Goal: Information Seeking & Learning: Learn about a topic

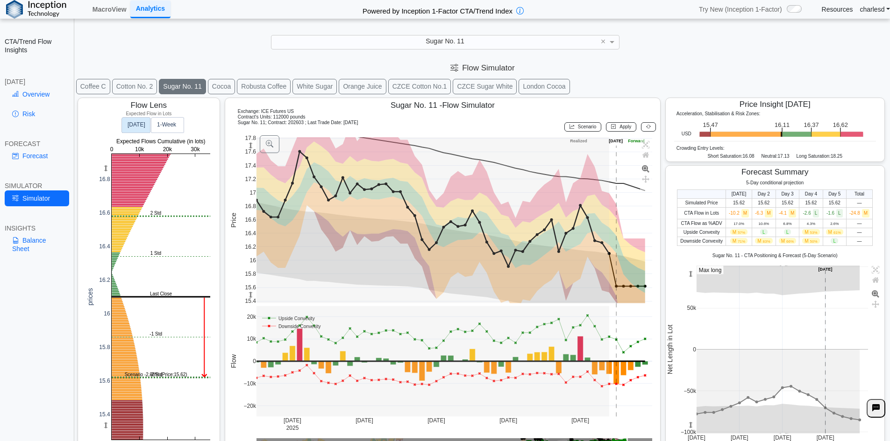
scroll to position [15, 0]
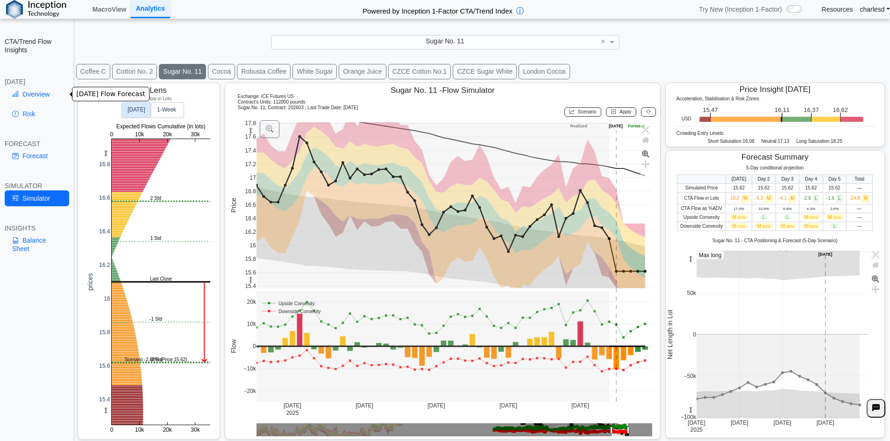
click at [41, 89] on link "Overview" at bounding box center [37, 94] width 64 height 16
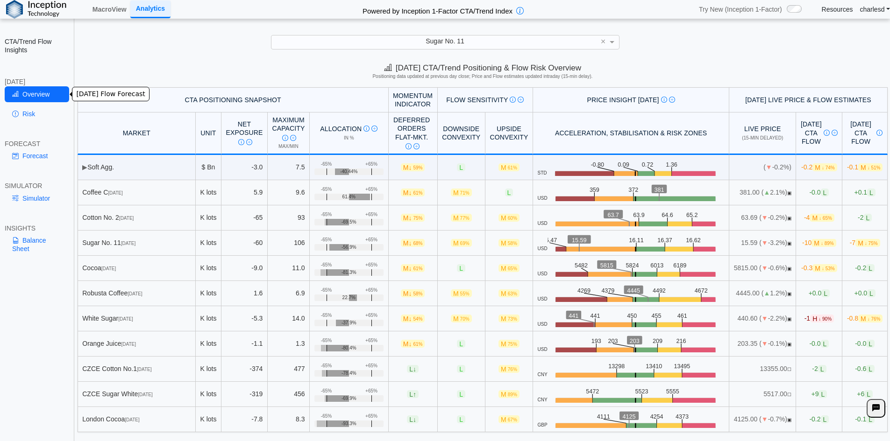
scroll to position [0, 0]
click at [383, 43] on div "Sugar No. 11" at bounding box center [445, 41] width 348 height 13
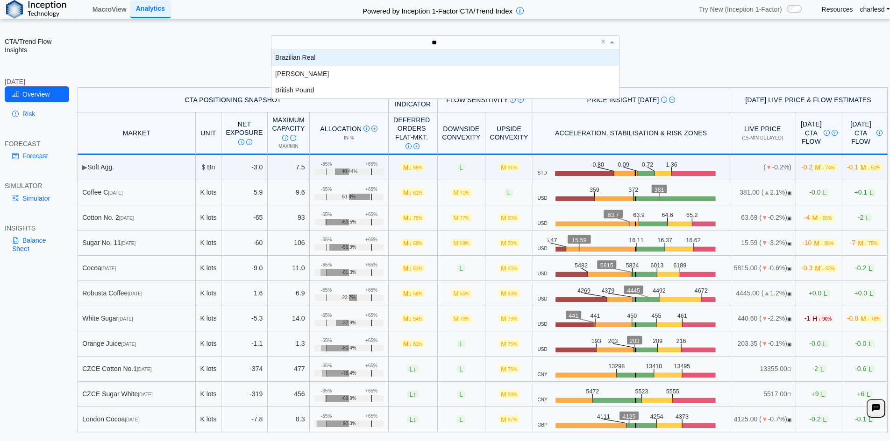
type input "***"
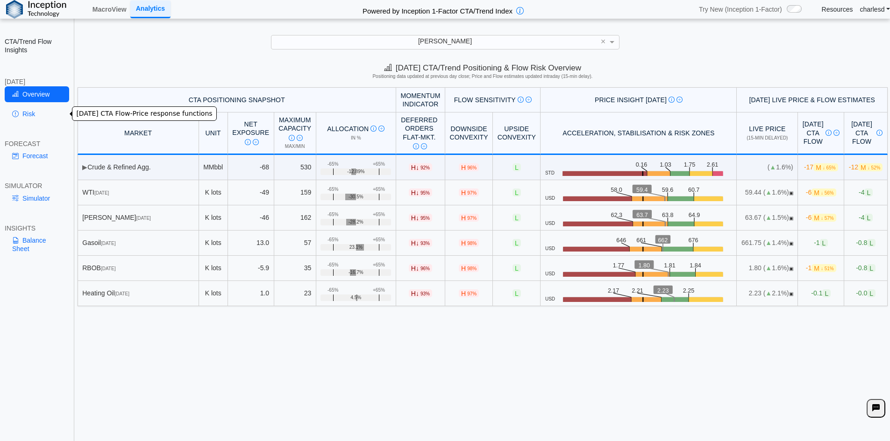
click at [28, 119] on link "Risk" at bounding box center [37, 114] width 64 height 16
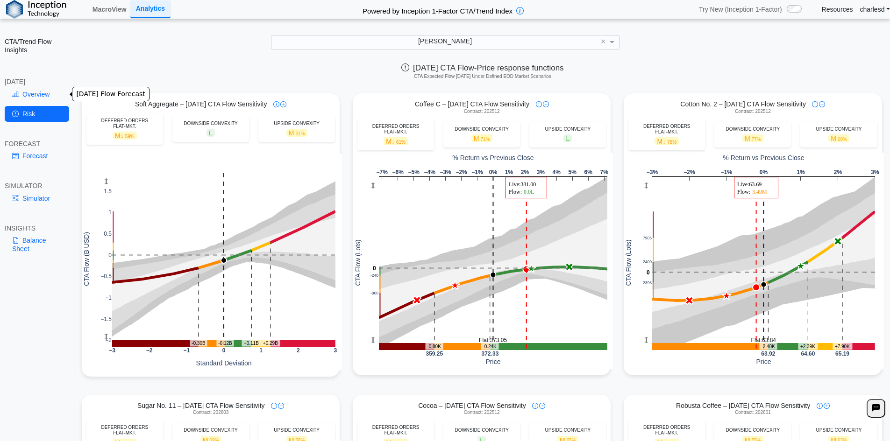
click at [29, 89] on link "Overview" at bounding box center [37, 94] width 64 height 16
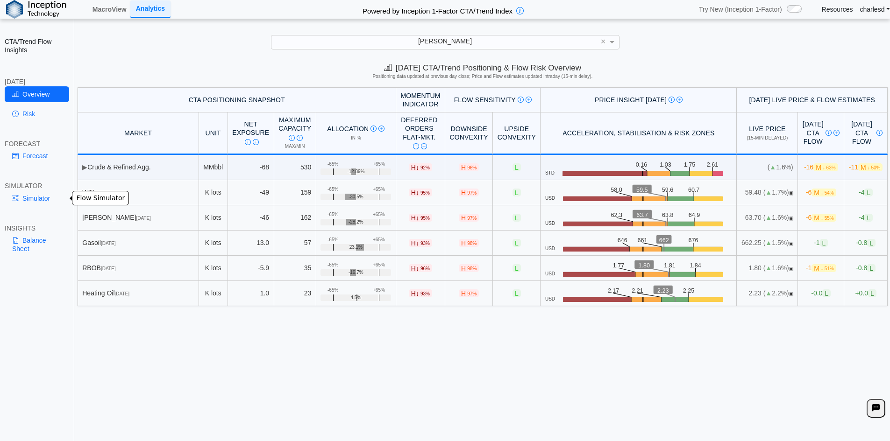
click at [25, 203] on link "Simulator" at bounding box center [37, 199] width 64 height 16
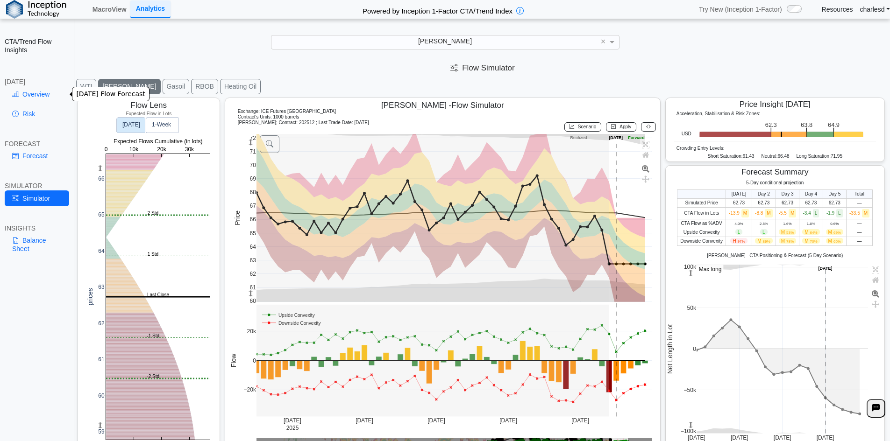
click at [37, 99] on link "Overview" at bounding box center [37, 94] width 64 height 16
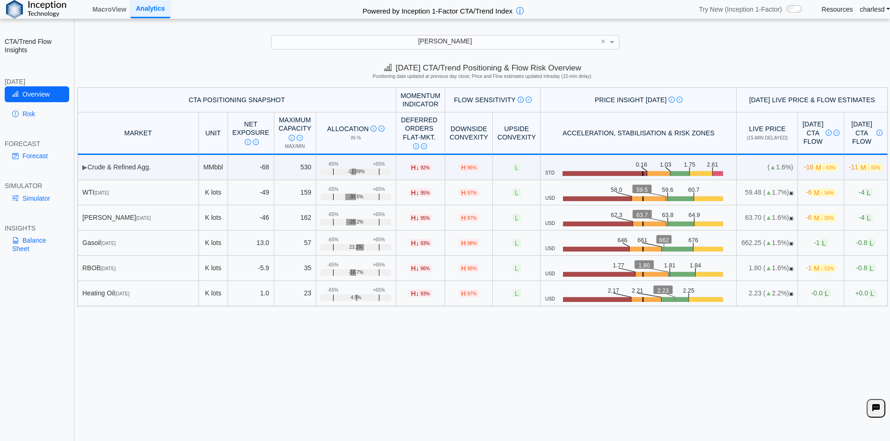
click at [106, 13] on link "MacroView" at bounding box center [110, 9] width 42 height 16
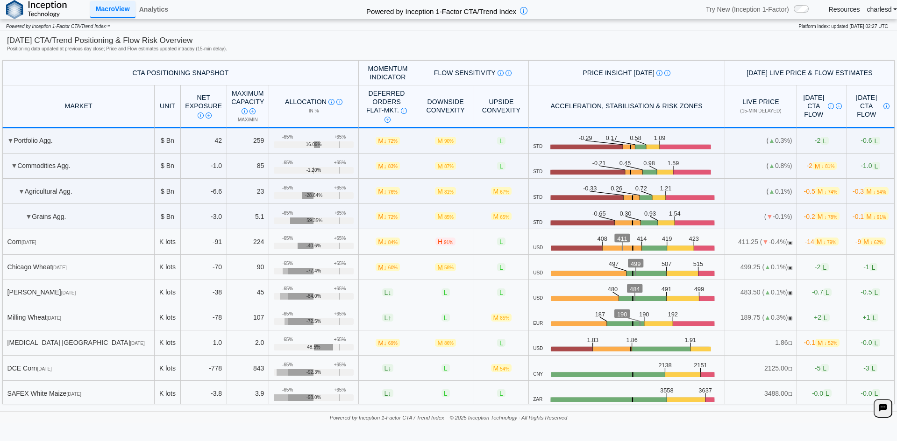
scroll to position [1027, 0]
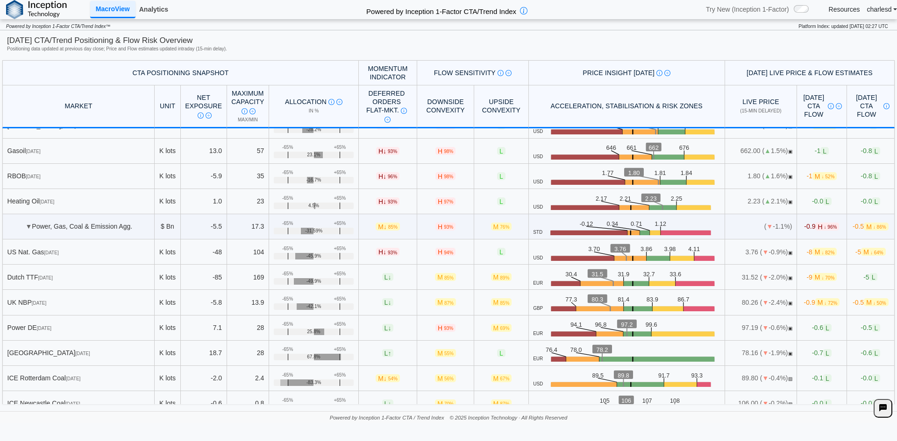
click at [156, 9] on link "Analytics" at bounding box center [153, 9] width 36 height 16
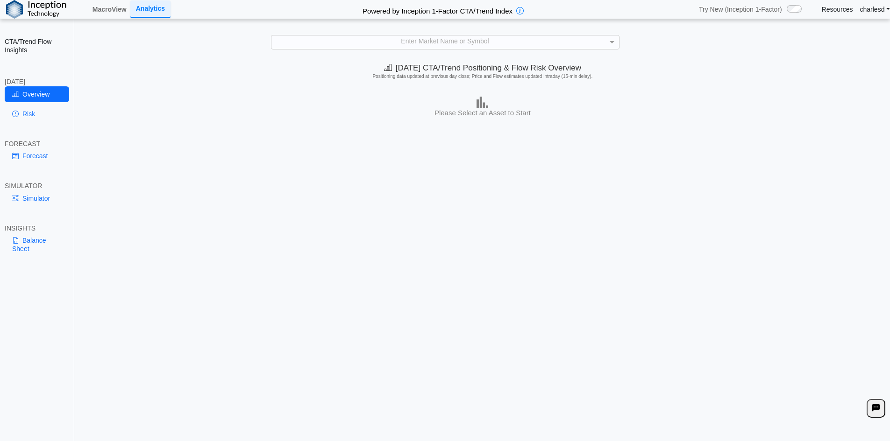
click at [333, 49] on div "Enter Market Name or Symbol" at bounding box center [445, 42] width 348 height 14
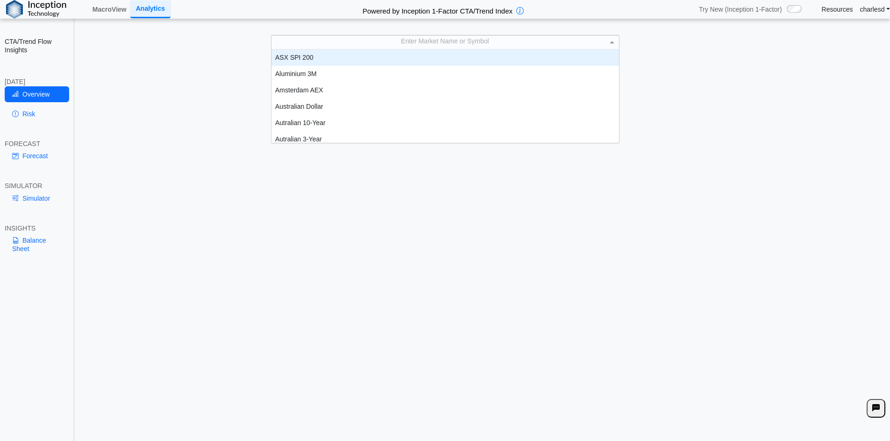
scroll to position [86, 341]
type input "***"
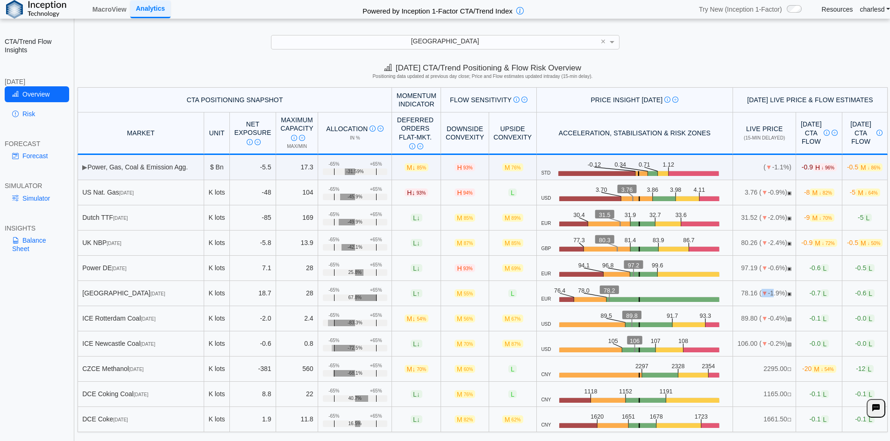
drag, startPoint x: 717, startPoint y: 293, endPoint x: 743, endPoint y: 296, distance: 26.3
click at [743, 296] on td "78.16 ( ▼ -1.9%) ▣" at bounding box center [765, 293] width 64 height 25
click at [31, 200] on link "Simulator" at bounding box center [37, 199] width 64 height 16
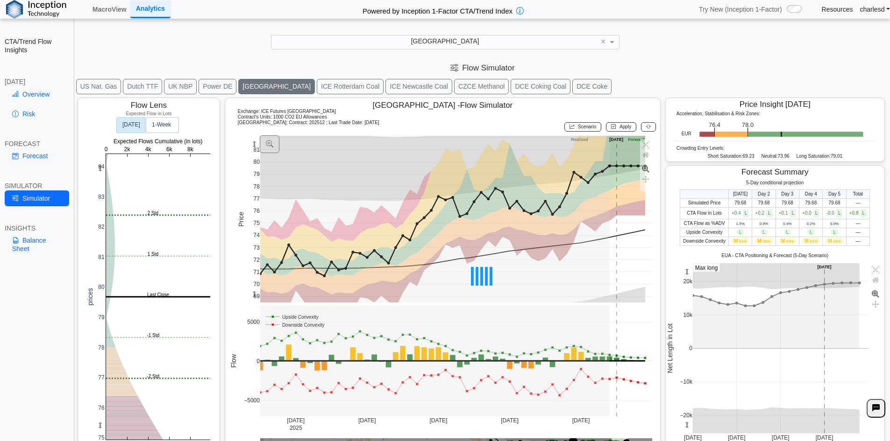
scroll to position [15, 0]
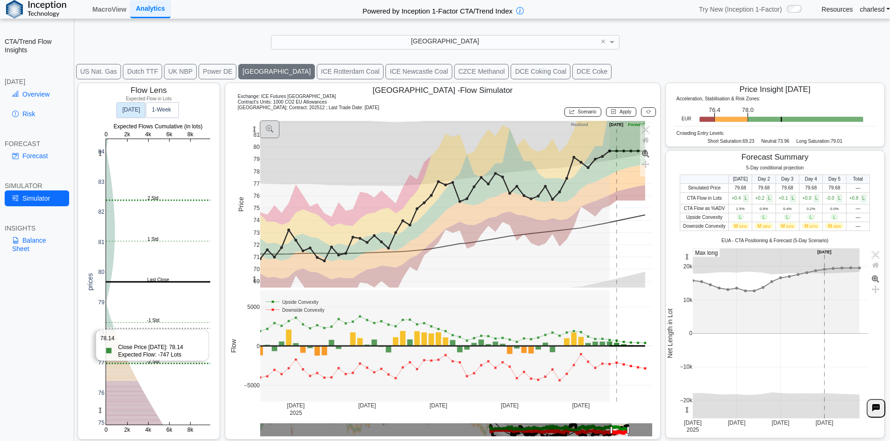
click at [125, 329] on rect at bounding box center [158, 282] width 104 height 286
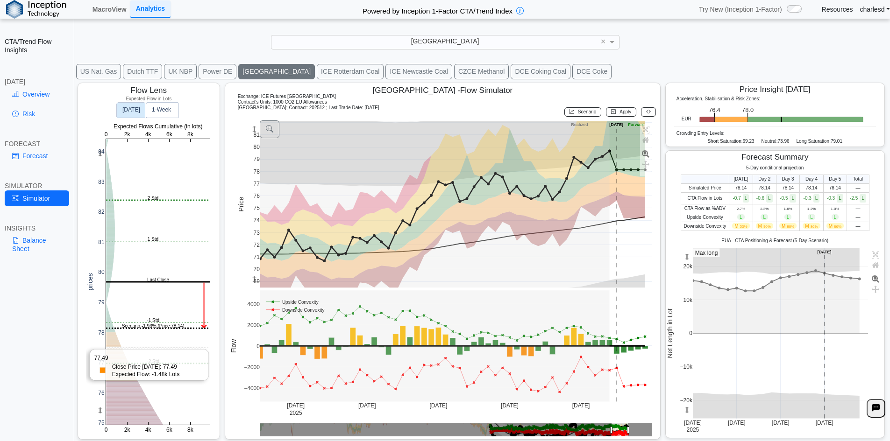
click at [154, 348] on rect at bounding box center [158, 282] width 104 height 286
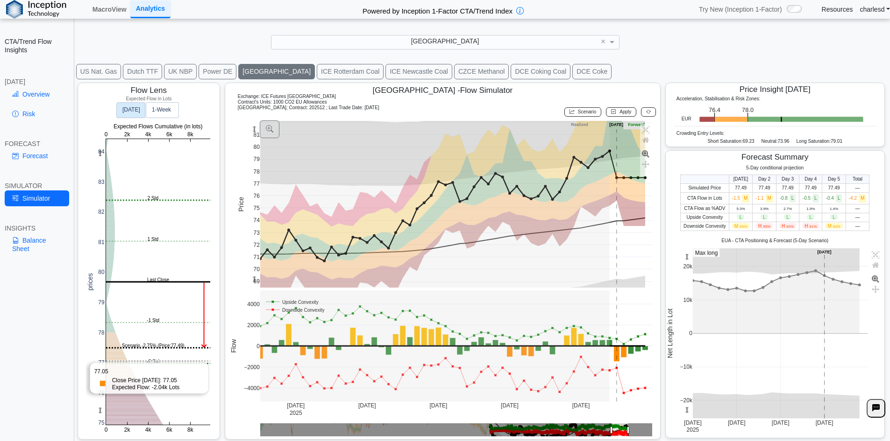
click at [155, 362] on rect at bounding box center [158, 282] width 104 height 286
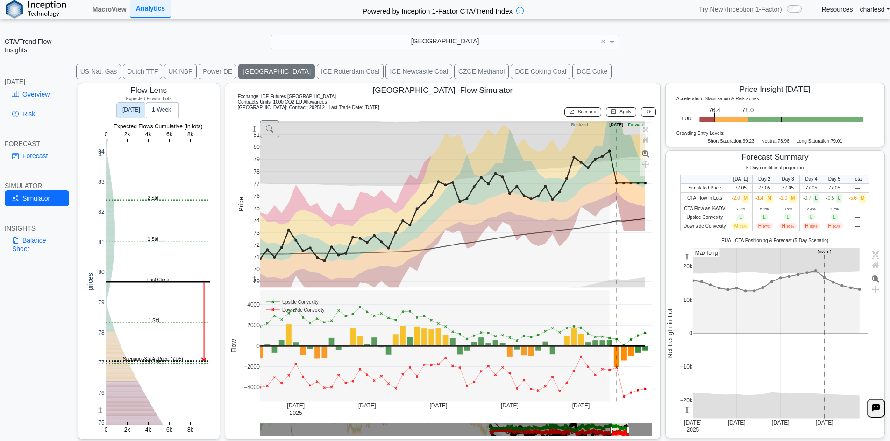
click at [644, 107] on div at bounding box center [647, 112] width 17 height 14
click at [646, 112] on icon at bounding box center [648, 111] width 5 height 5
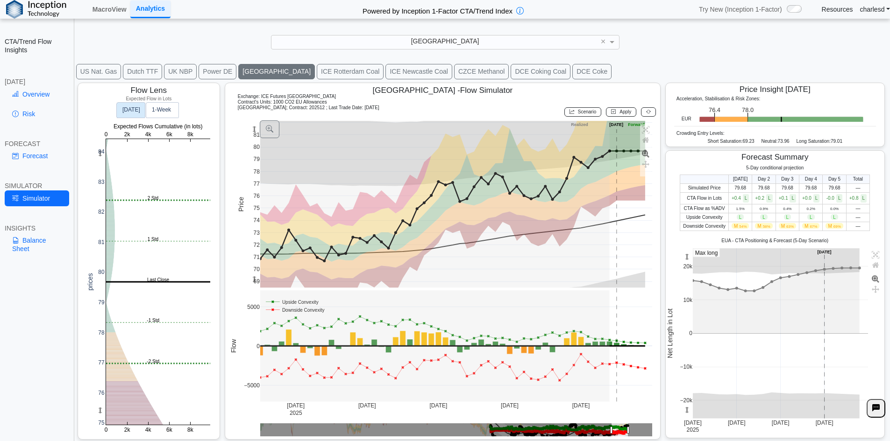
click at [337, 57] on div "**********" at bounding box center [445, 227] width 890 height 454
click at [341, 49] on div "EUA ×" at bounding box center [445, 42] width 348 height 14
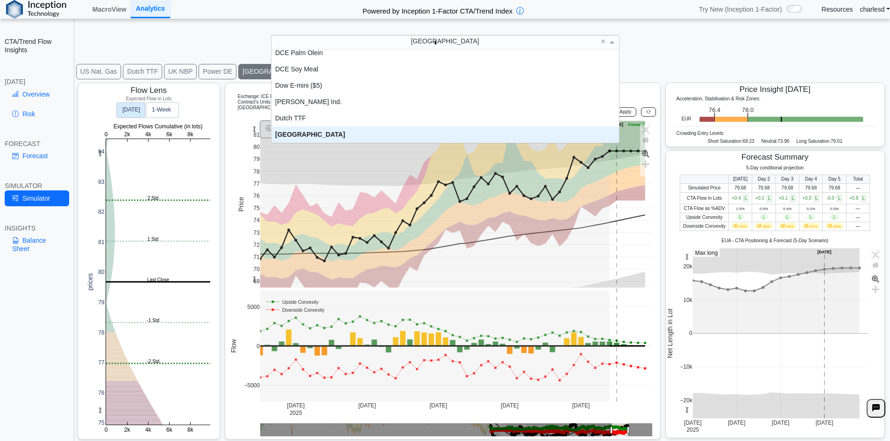
scroll to position [0, 0]
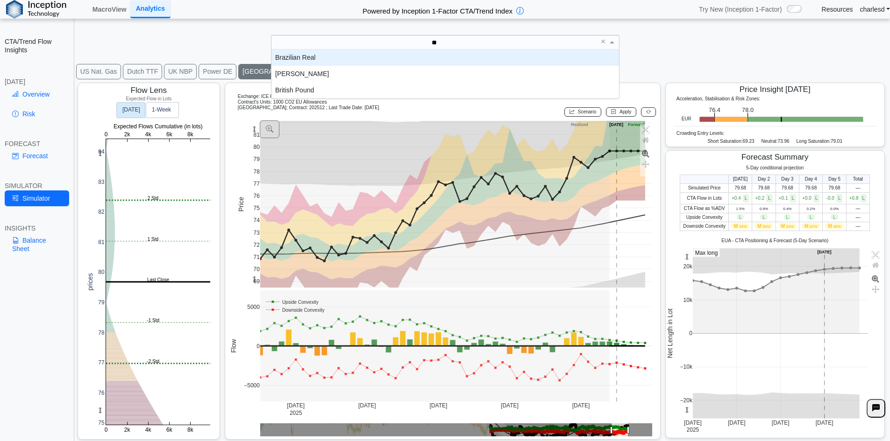
type input "***"
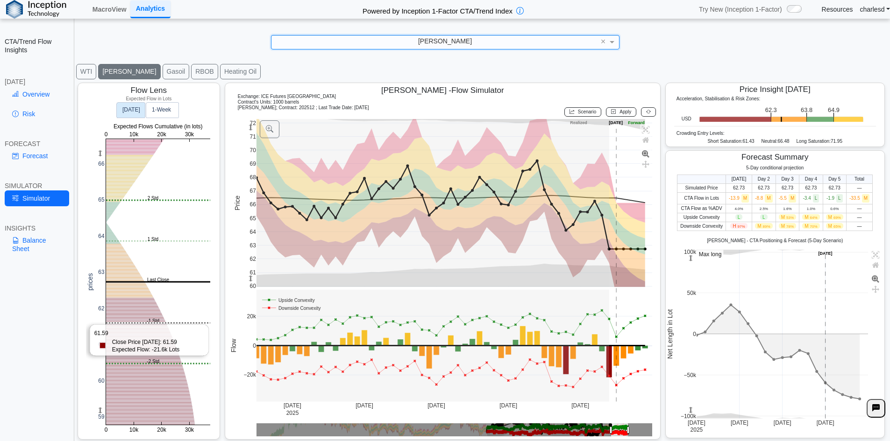
click at [167, 324] on rect at bounding box center [158, 282] width 104 height 286
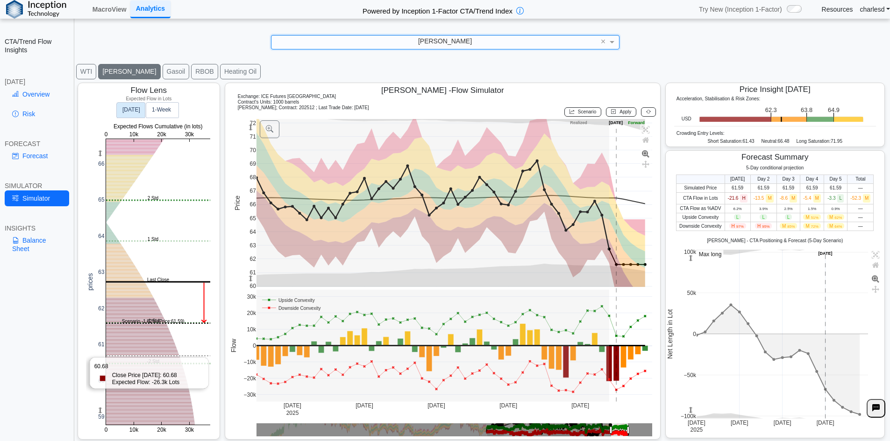
click at [156, 358] on rect at bounding box center [158, 282] width 104 height 286
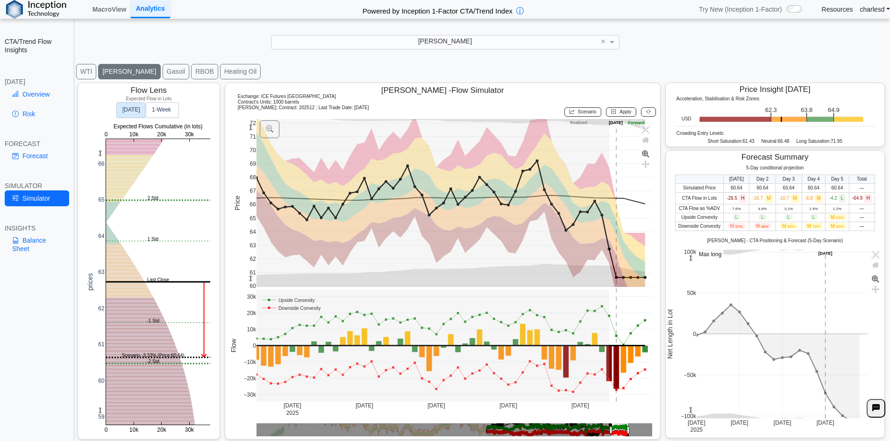
click at [641, 115] on button at bounding box center [648, 111] width 15 height 9
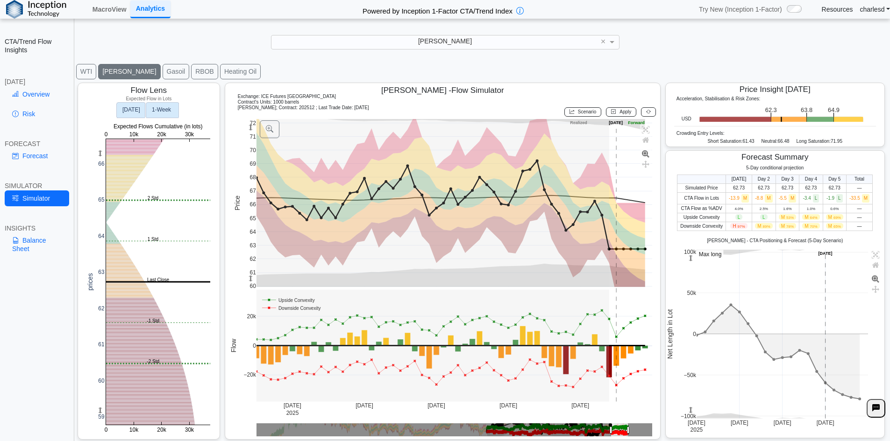
click at [166, 110] on text "1‑Week" at bounding box center [162, 110] width 20 height 7
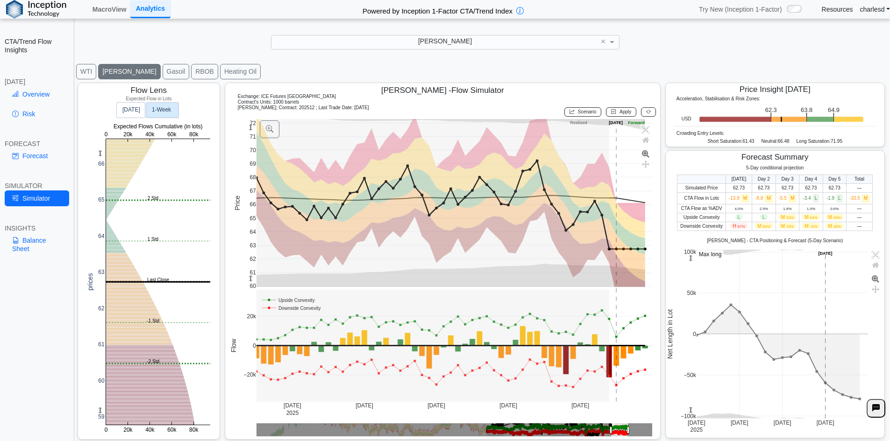
drag, startPoint x: 410, startPoint y: 50, endPoint x: 409, endPoint y: 44, distance: 6.1
click at [410, 48] on div "**********" at bounding box center [445, 227] width 890 height 454
click at [409, 44] on div "[PERSON_NAME]" at bounding box center [445, 41] width 348 height 13
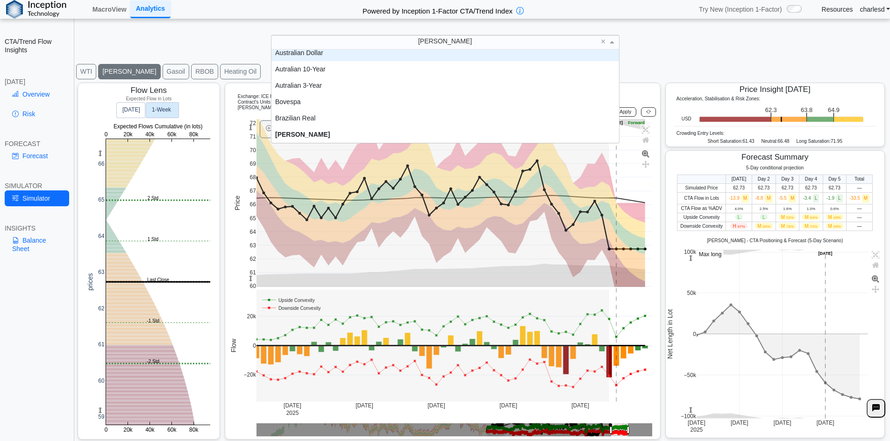
scroll to position [49, 0]
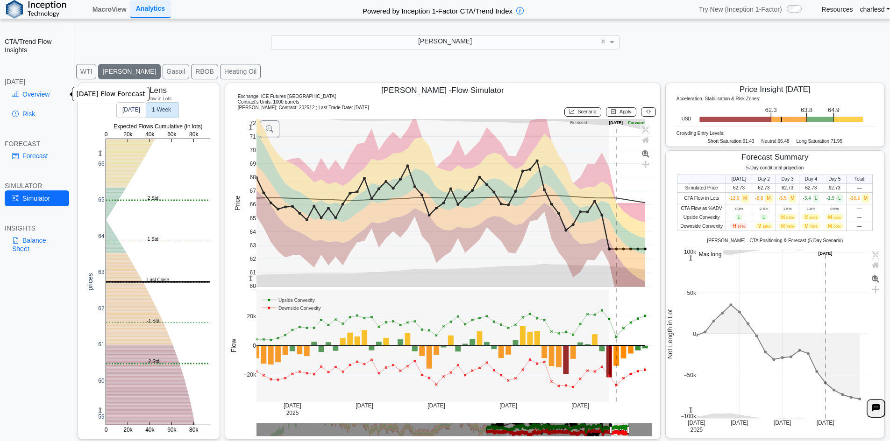
click at [32, 94] on link "Overview" at bounding box center [37, 94] width 64 height 16
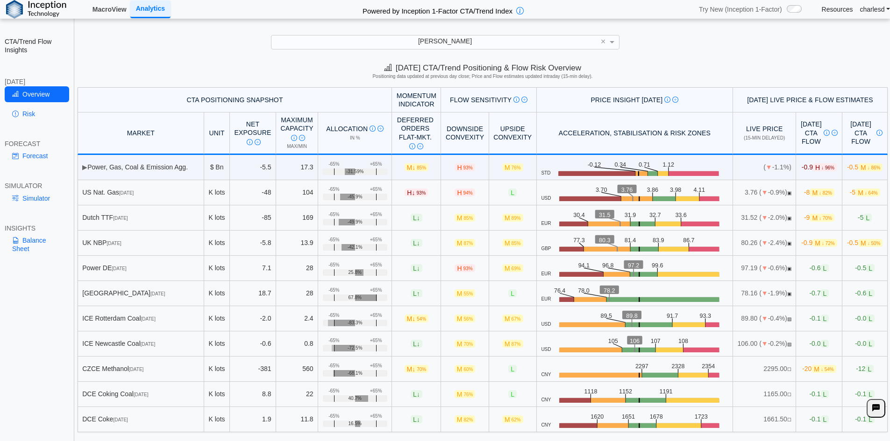
click at [115, 9] on link "MacroView" at bounding box center [110, 9] width 42 height 16
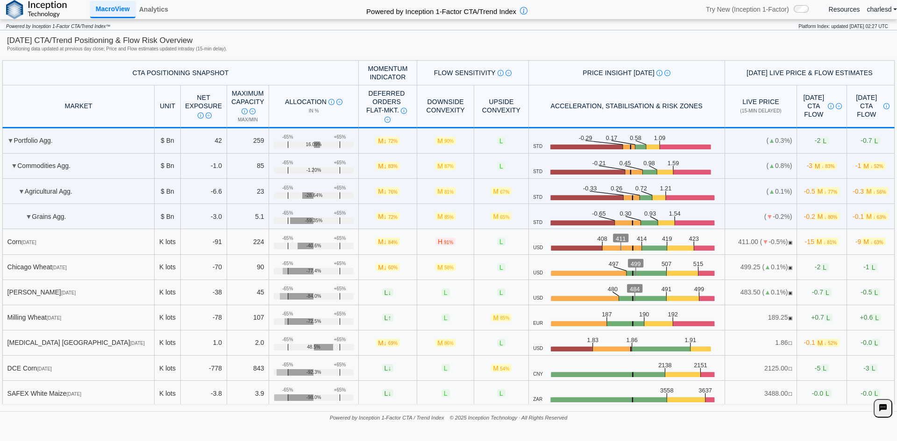
scroll to position [1073, 0]
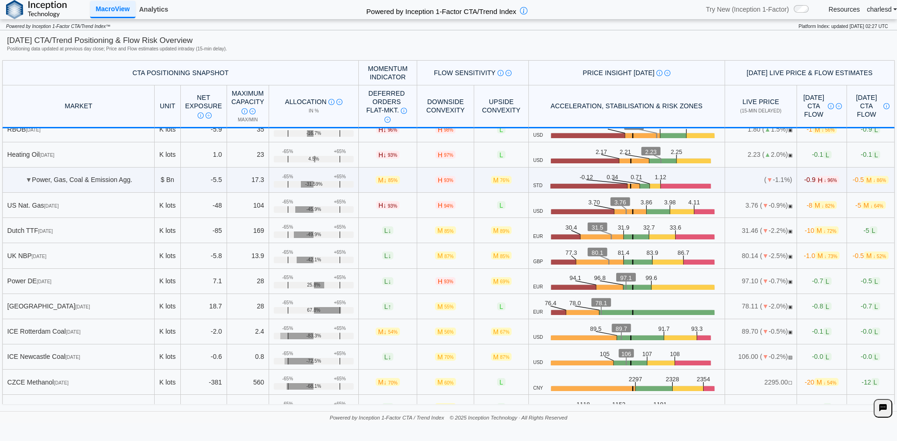
click at [159, 6] on link "Analytics" at bounding box center [153, 9] width 36 height 16
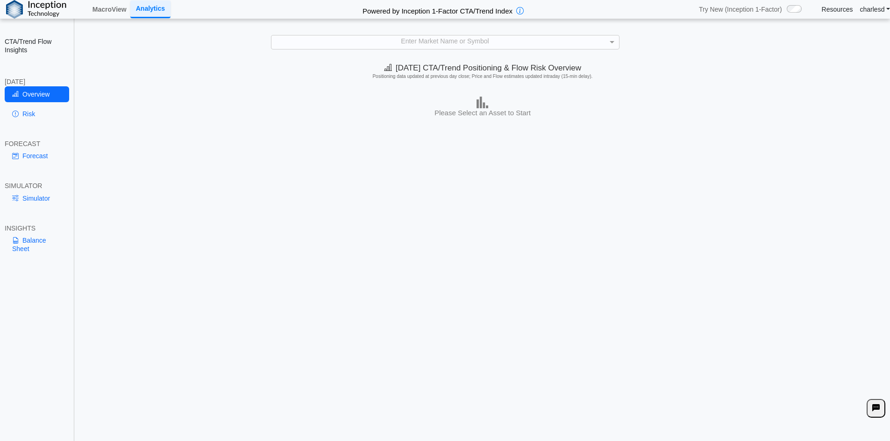
click at [327, 44] on div "Enter Market Name or Symbol" at bounding box center [445, 41] width 348 height 13
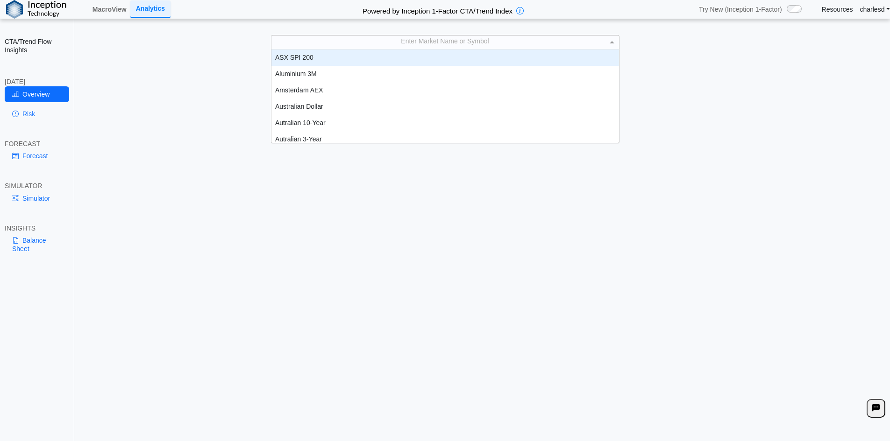
scroll to position [86, 341]
type input "**"
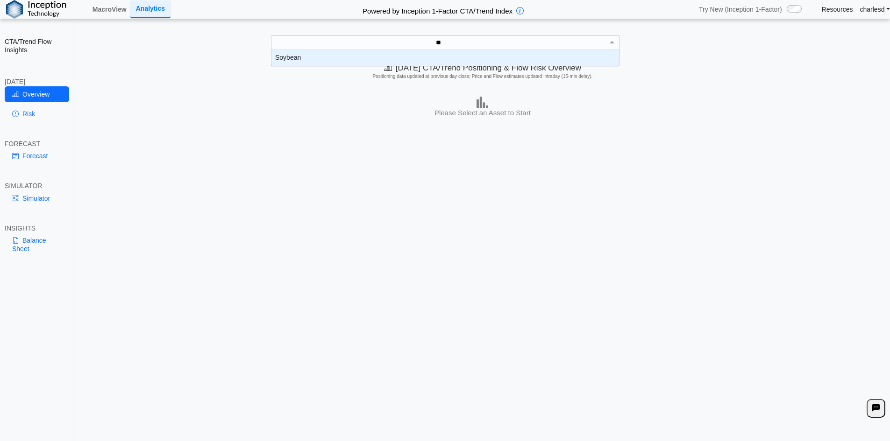
scroll to position [9, 341]
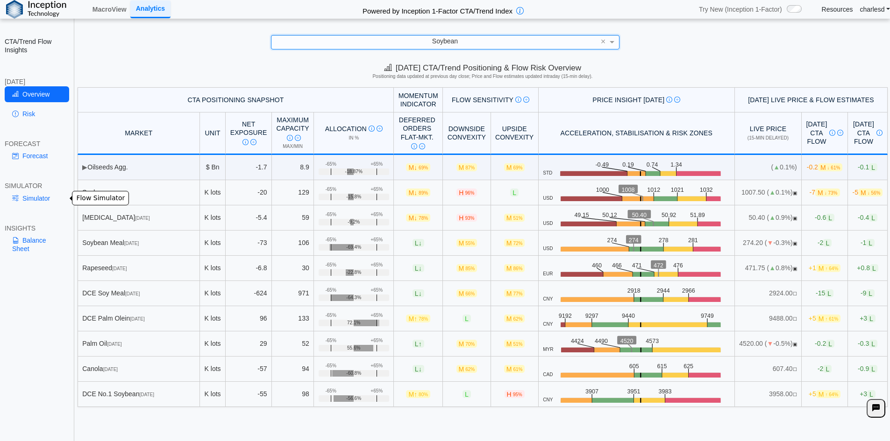
click at [47, 195] on link "Simulator" at bounding box center [37, 199] width 64 height 16
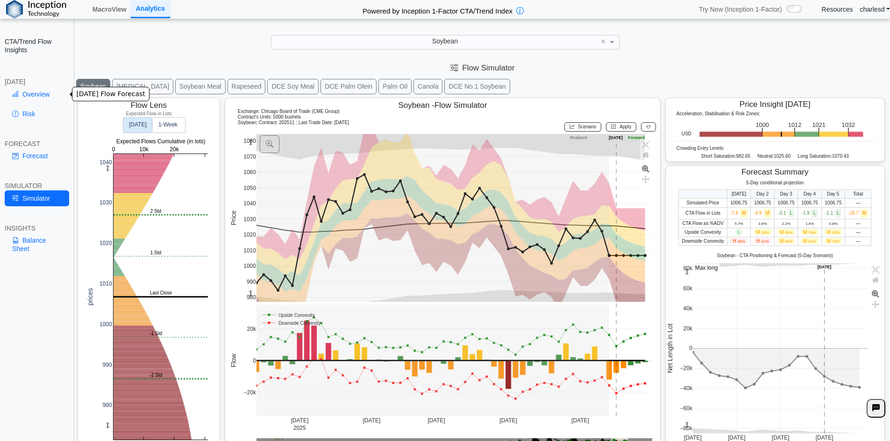
click at [30, 95] on link "Overview" at bounding box center [37, 94] width 64 height 16
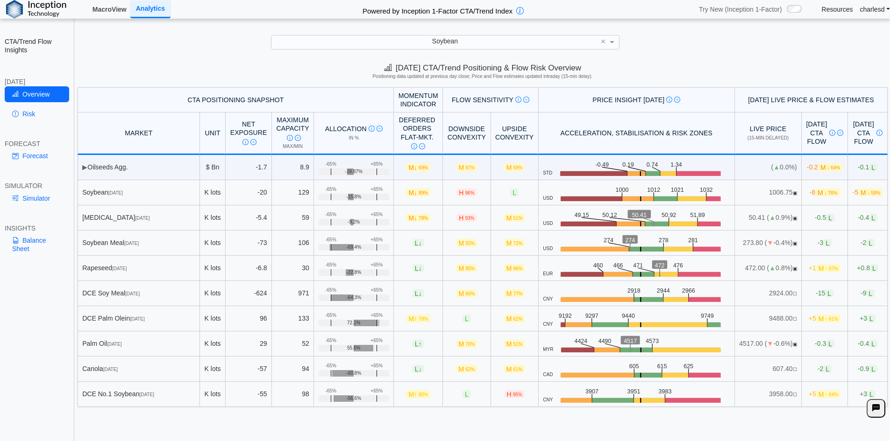
click at [113, 6] on link "MacroView" at bounding box center [110, 9] width 42 height 16
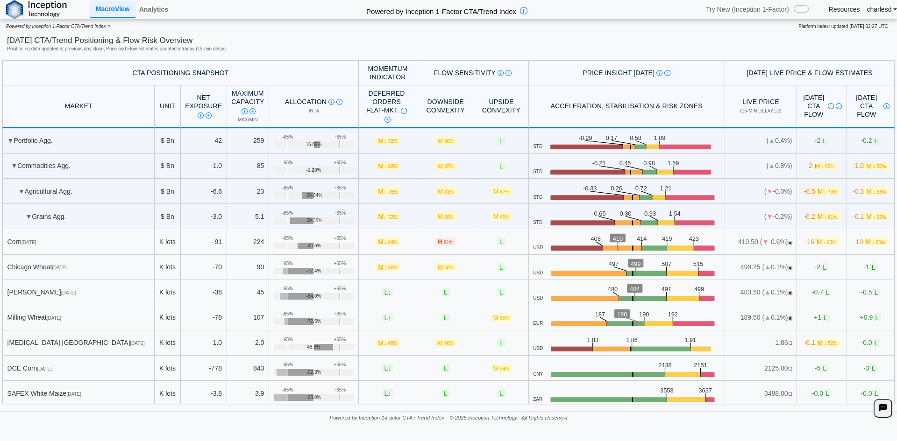
scroll to position [1073, 0]
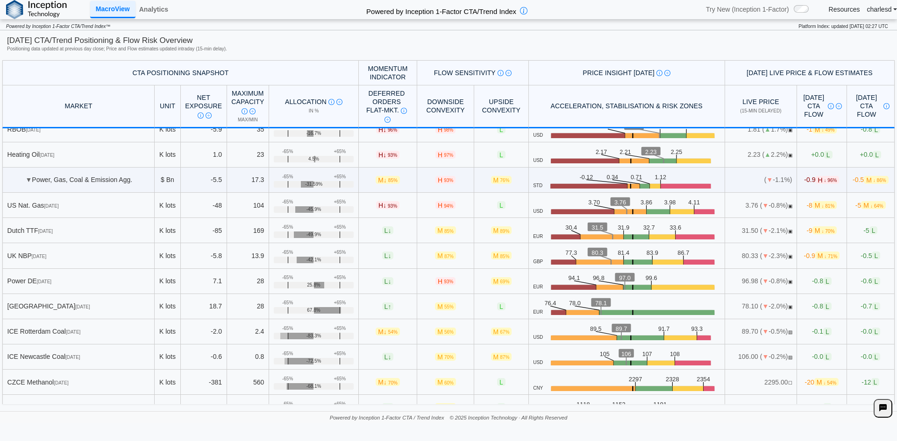
click at [275, 78] on th "CTA Positioning Snapshot" at bounding box center [180, 72] width 356 height 25
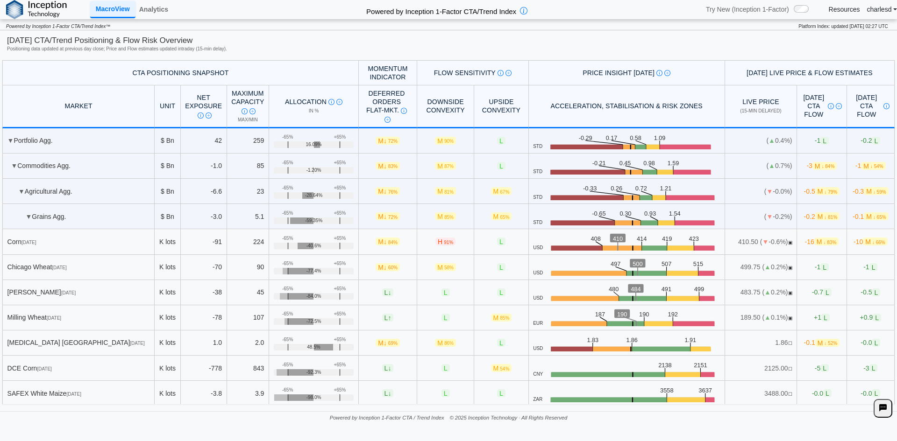
scroll to position [140, 0]
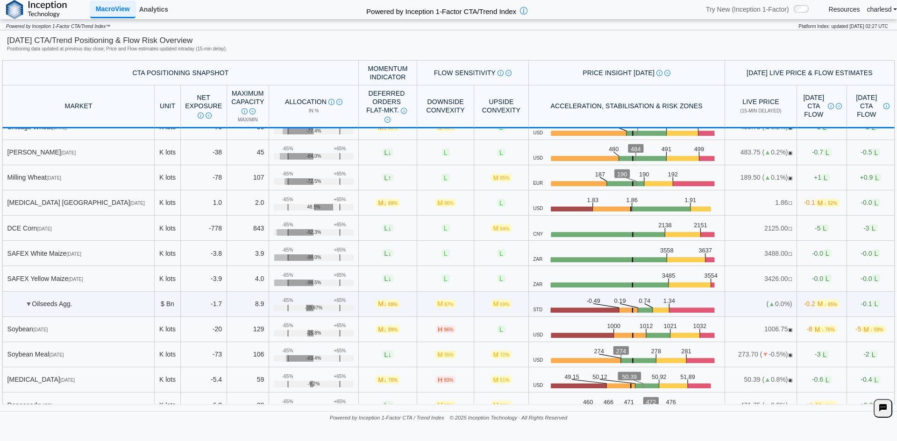
click at [148, 5] on link "Analytics" at bounding box center [153, 9] width 36 height 16
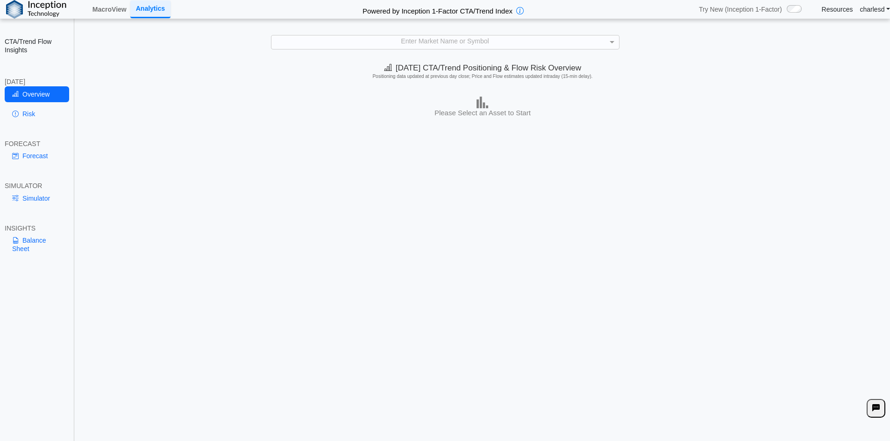
click at [383, 43] on div "Enter Market Name or Symbol" at bounding box center [445, 41] width 348 height 13
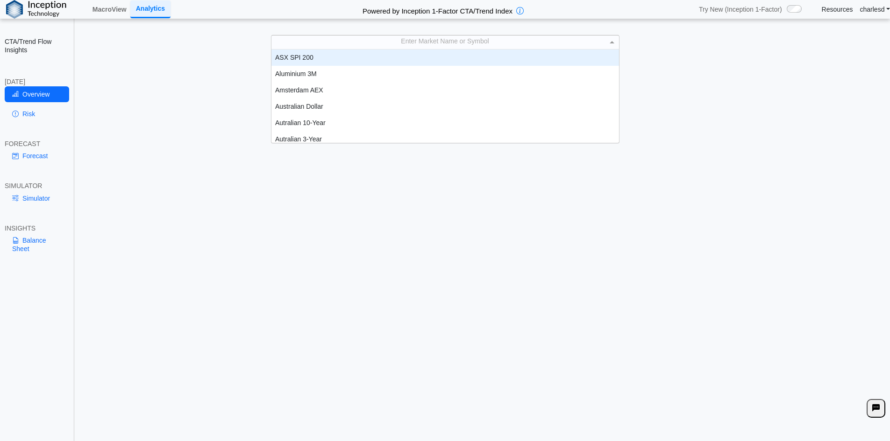
scroll to position [86, 341]
type input "**"
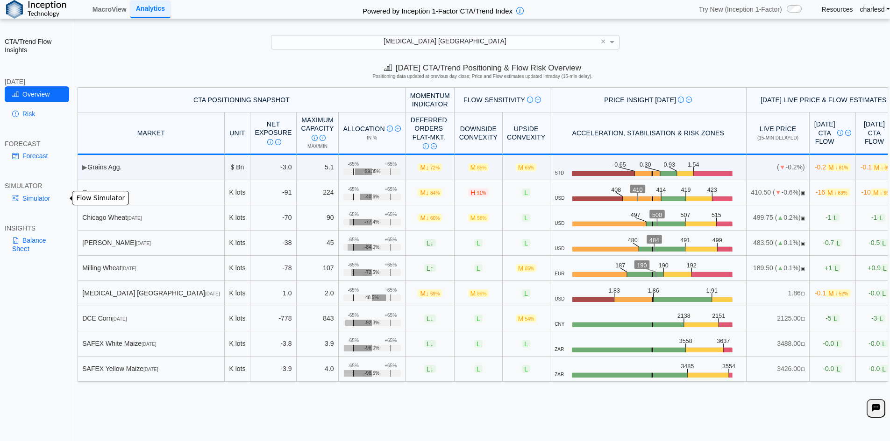
click at [33, 203] on link "Simulator" at bounding box center [37, 199] width 64 height 16
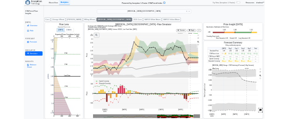
scroll to position [15, 0]
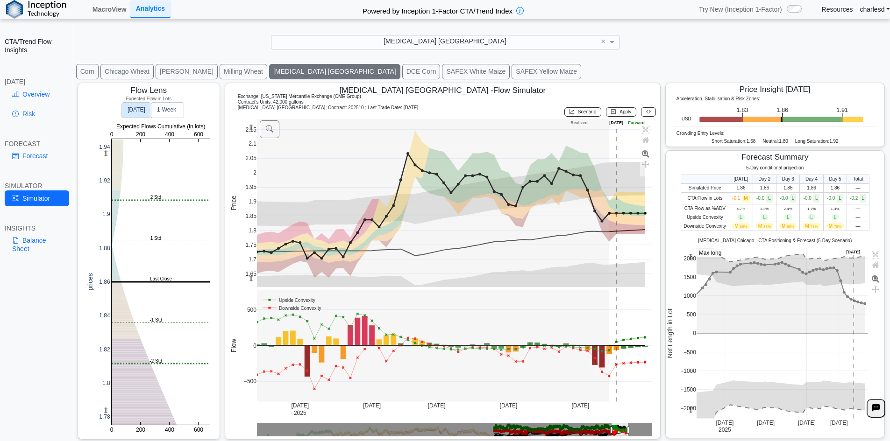
drag, startPoint x: 698, startPoint y: 425, endPoint x: 801, endPoint y: 415, distance: 103.3
click at [801, 415] on g at bounding box center [782, 334] width 191 height 190
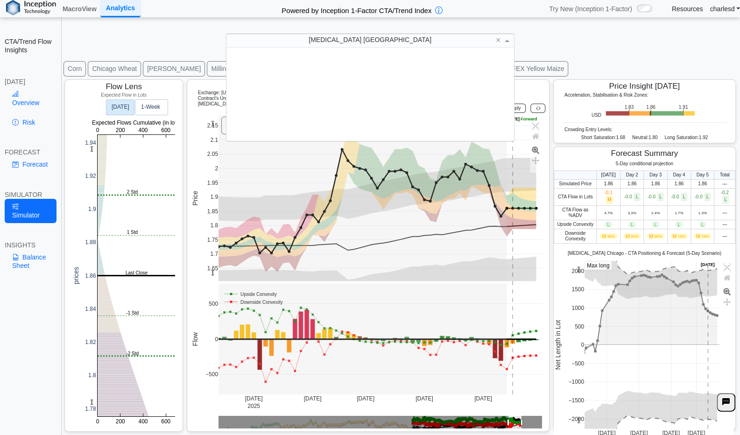
click at [375, 45] on div "Ethanol Chicago" at bounding box center [371, 40] width 288 height 13
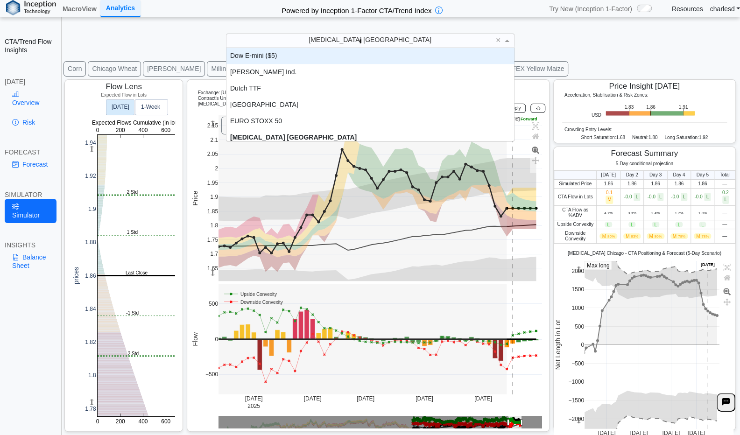
scroll to position [0, 0]
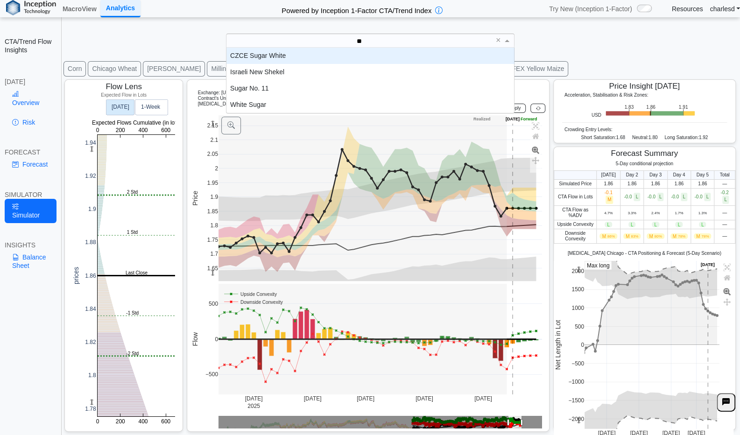
type input "***"
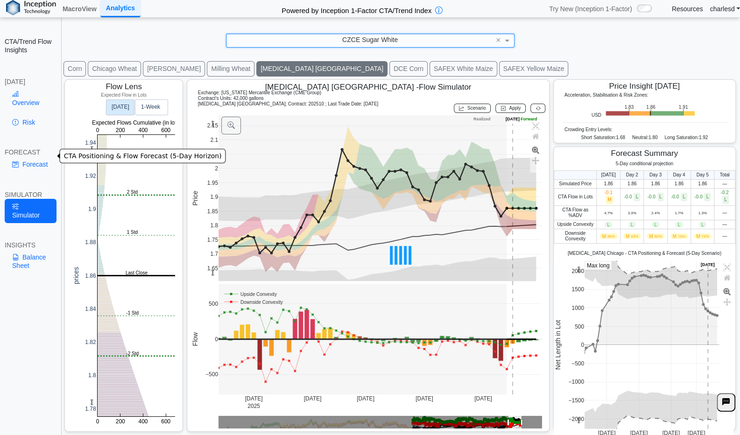
click at [35, 163] on link "Forecast" at bounding box center [31, 164] width 52 height 16
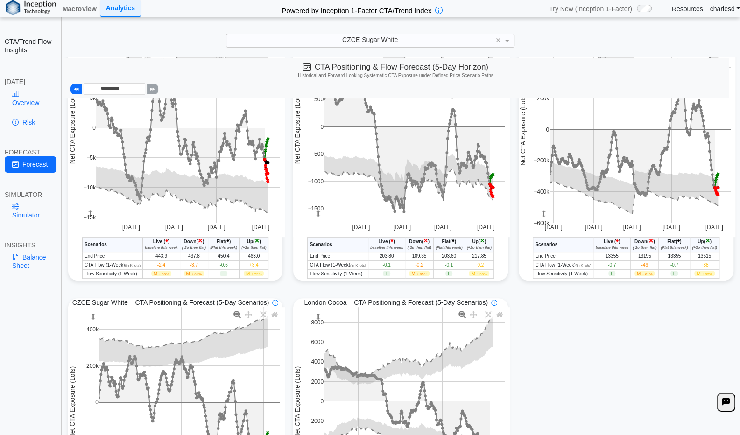
scroll to position [766, 0]
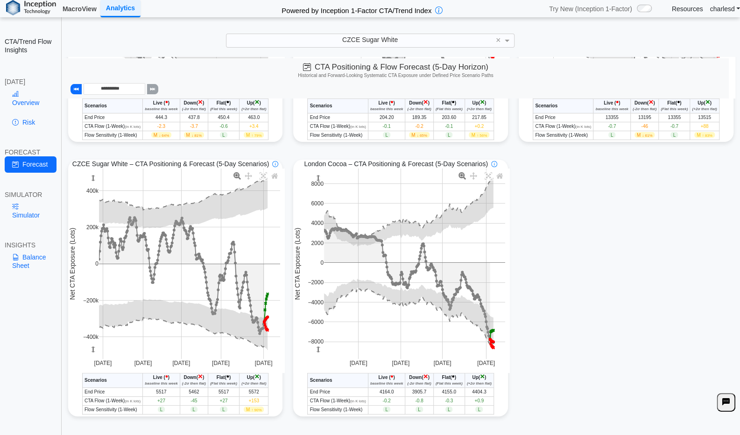
click at [80, 9] on link "MacroView" at bounding box center [80, 9] width 42 height 16
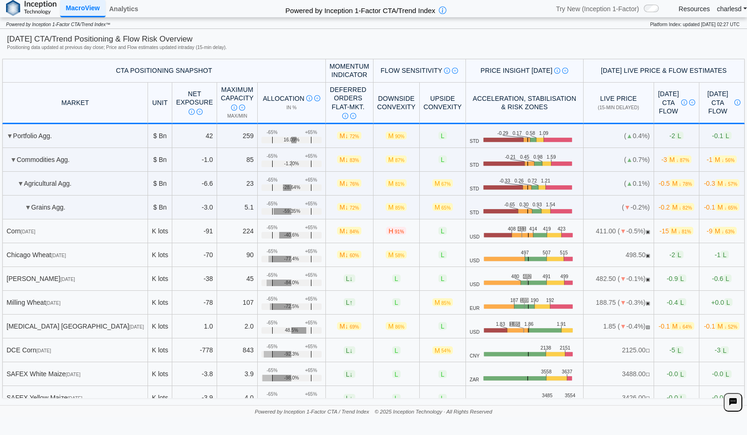
scroll to position [981, 0]
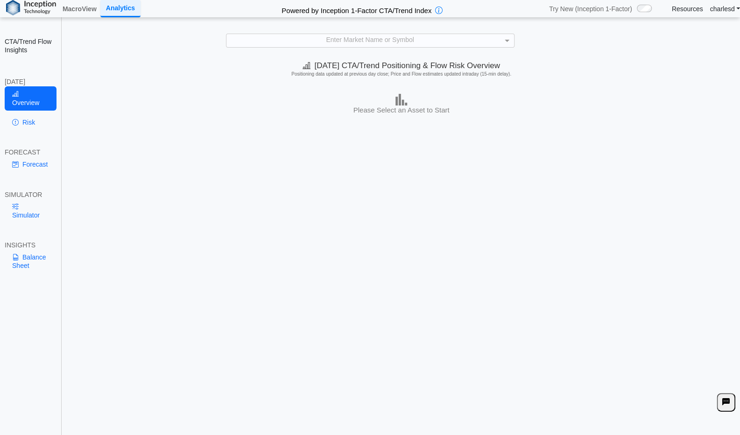
click at [339, 28] on div "**********" at bounding box center [370, 223] width 740 height 447
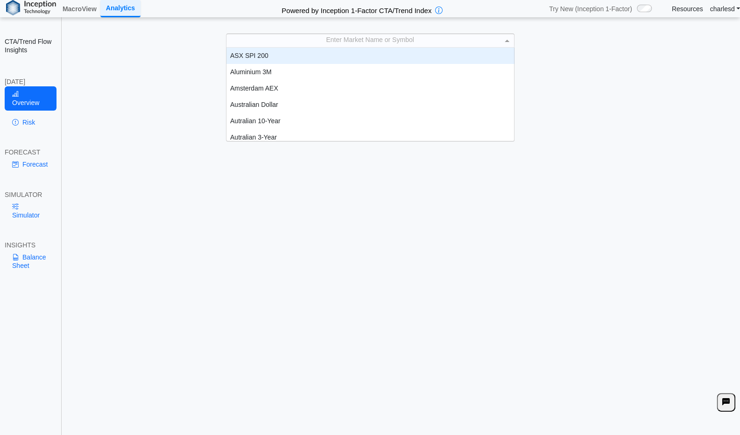
click at [339, 40] on div "Enter Market Name or Symbol" at bounding box center [371, 40] width 288 height 13
type input "**"
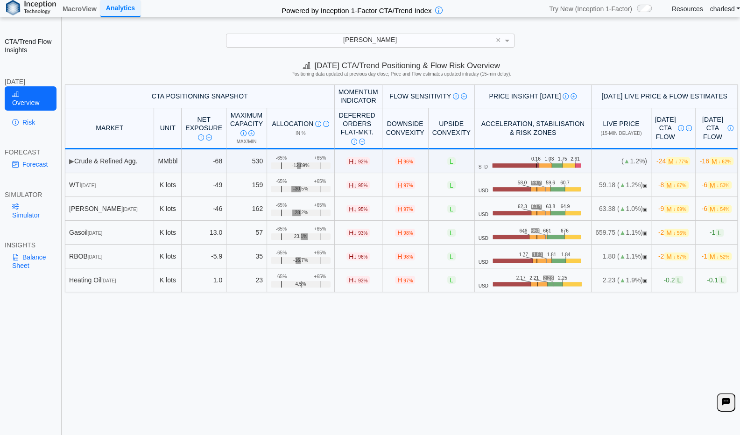
click at [264, 30] on div "**********" at bounding box center [370, 223] width 740 height 447
click at [353, 39] on div "[PERSON_NAME]" at bounding box center [371, 40] width 288 height 13
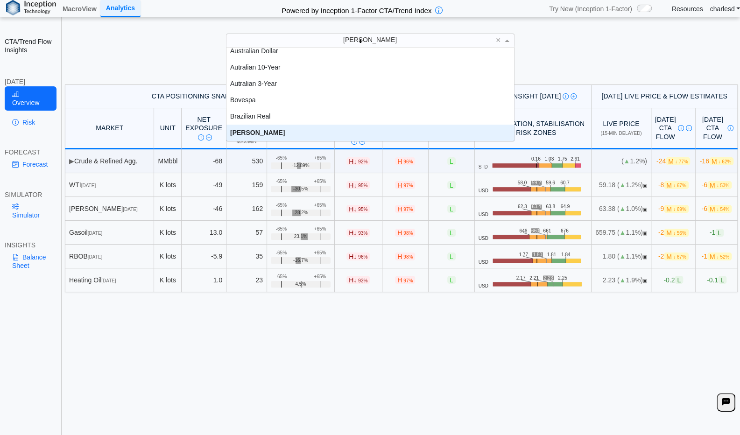
scroll to position [0, 0]
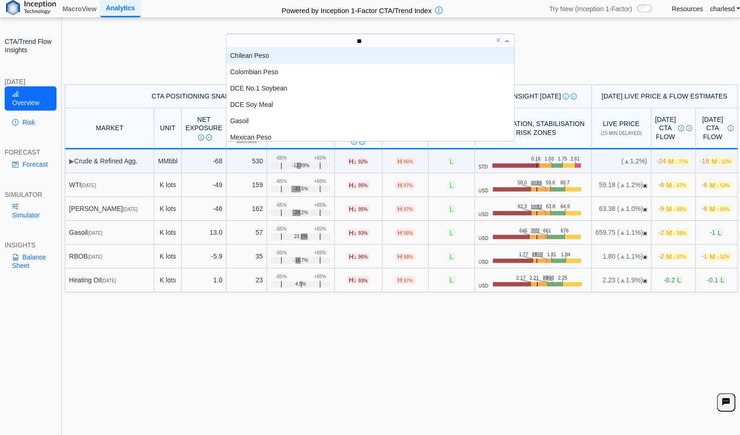
type input "***"
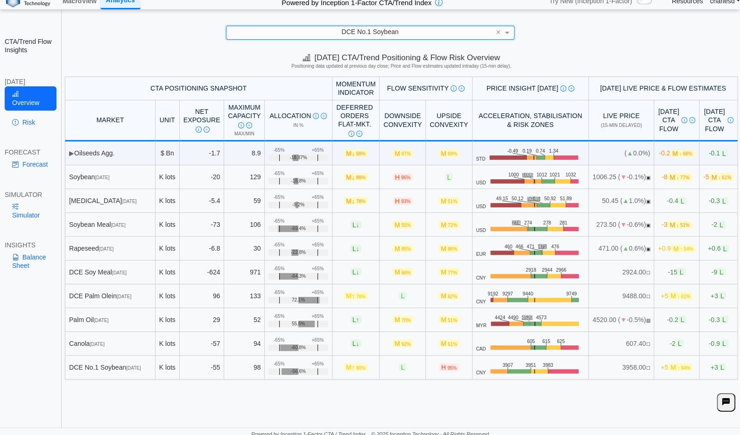
scroll to position [11, 0]
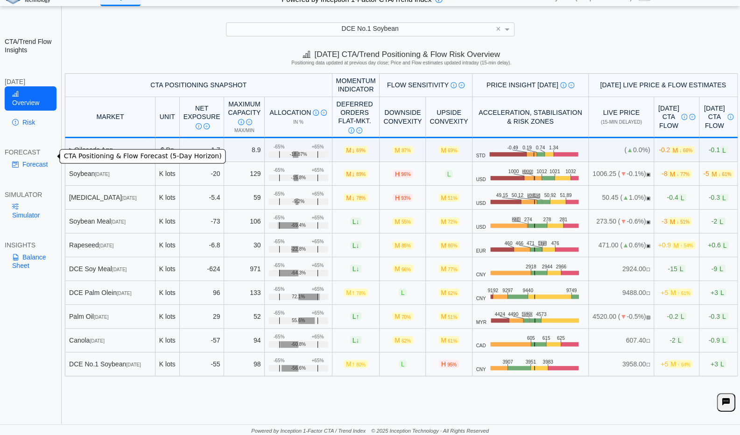
click at [30, 156] on link "Forecast" at bounding box center [31, 164] width 52 height 16
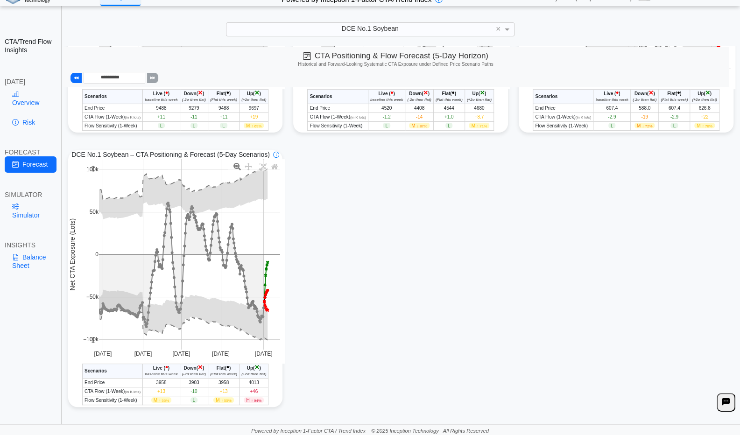
scroll to position [766, 0]
